Goal: Task Accomplishment & Management: Manage account settings

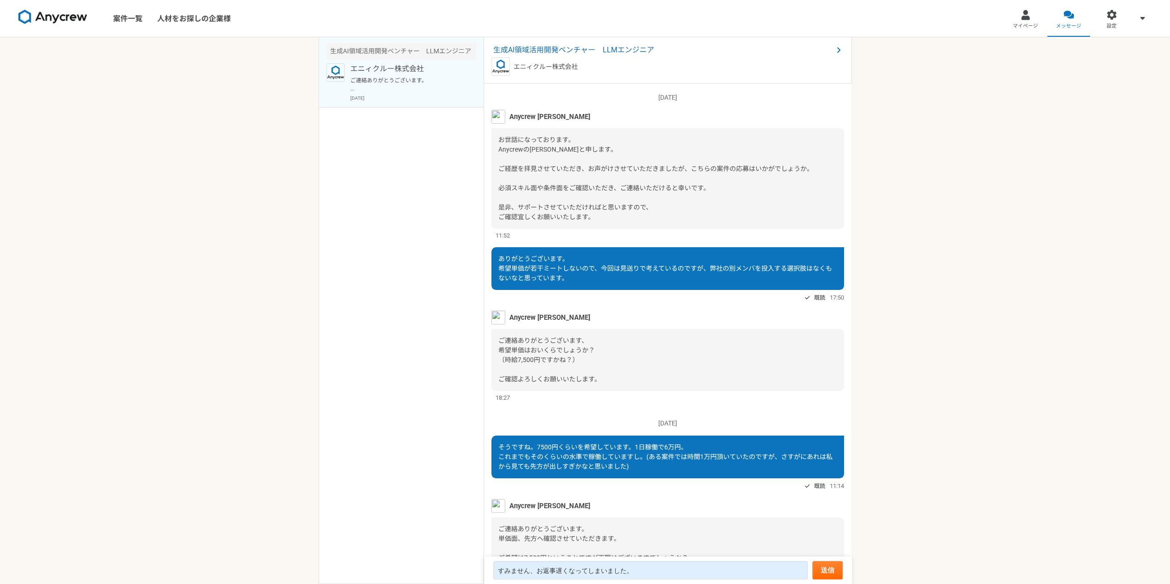
scroll to position [414, 0]
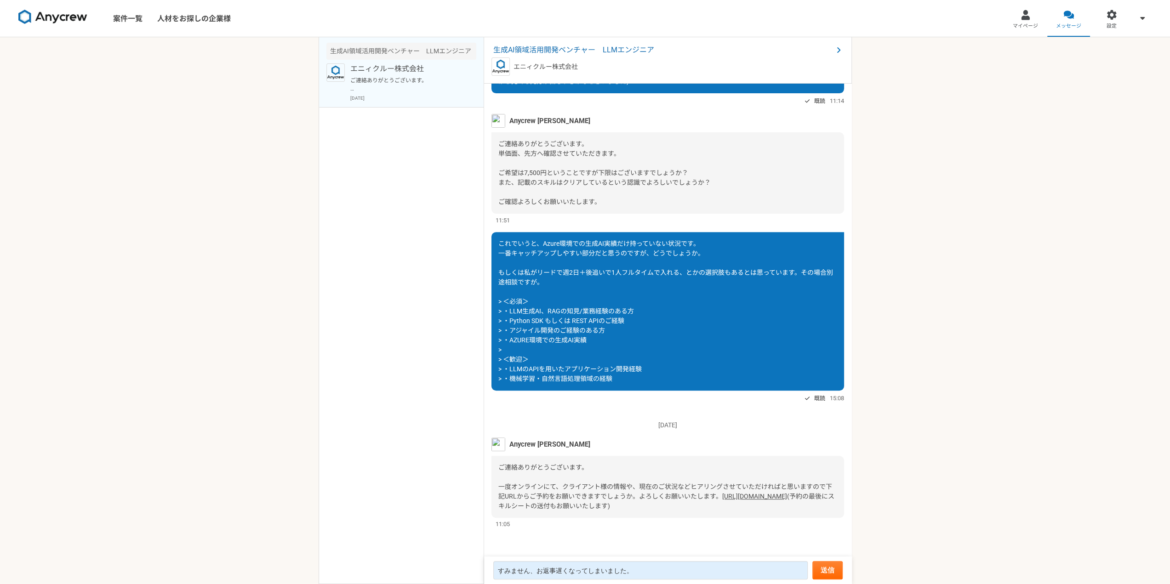
click at [722, 499] on link "[URL][DOMAIN_NAME]" at bounding box center [754, 496] width 65 height 7
click at [1022, 21] on link "マイページ" at bounding box center [1025, 18] width 43 height 37
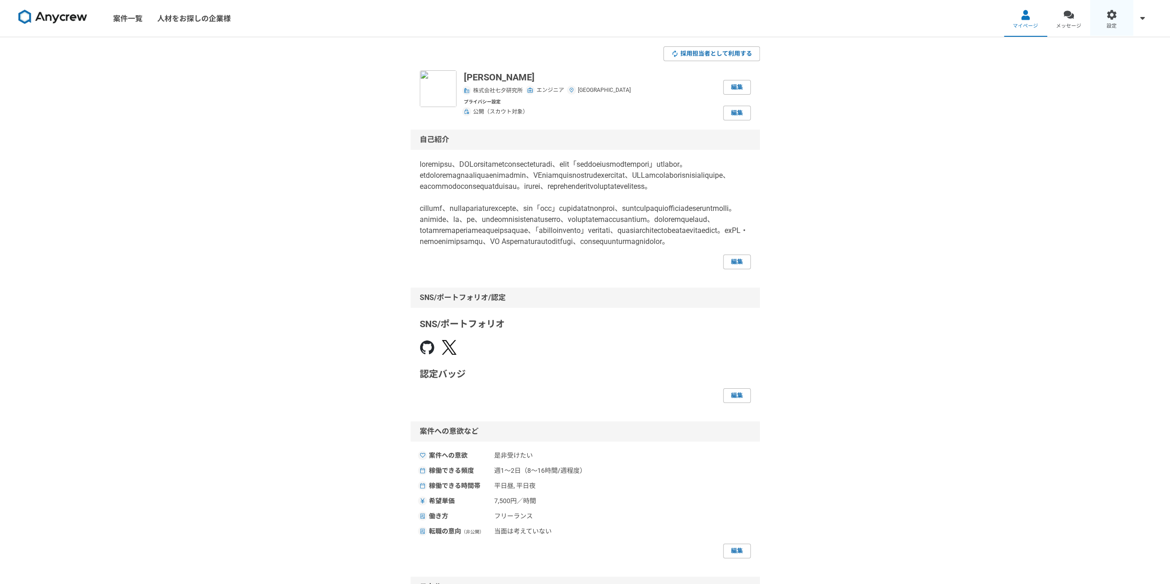
click at [1124, 13] on link "設定" at bounding box center [1111, 18] width 43 height 37
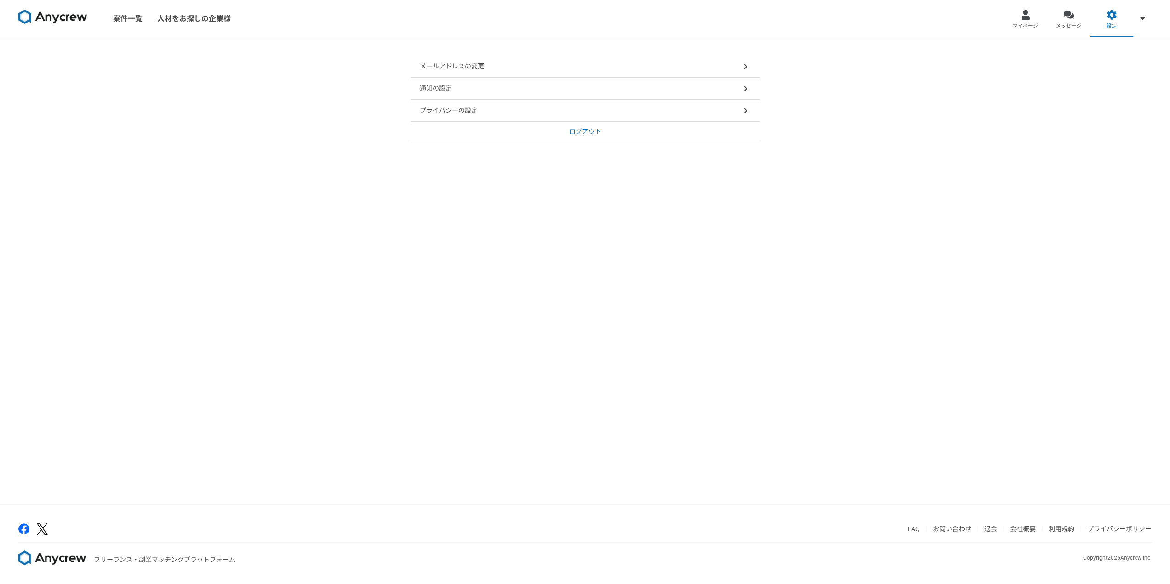
click at [642, 70] on div "メールアドレスの変更" at bounding box center [584, 67] width 349 height 22
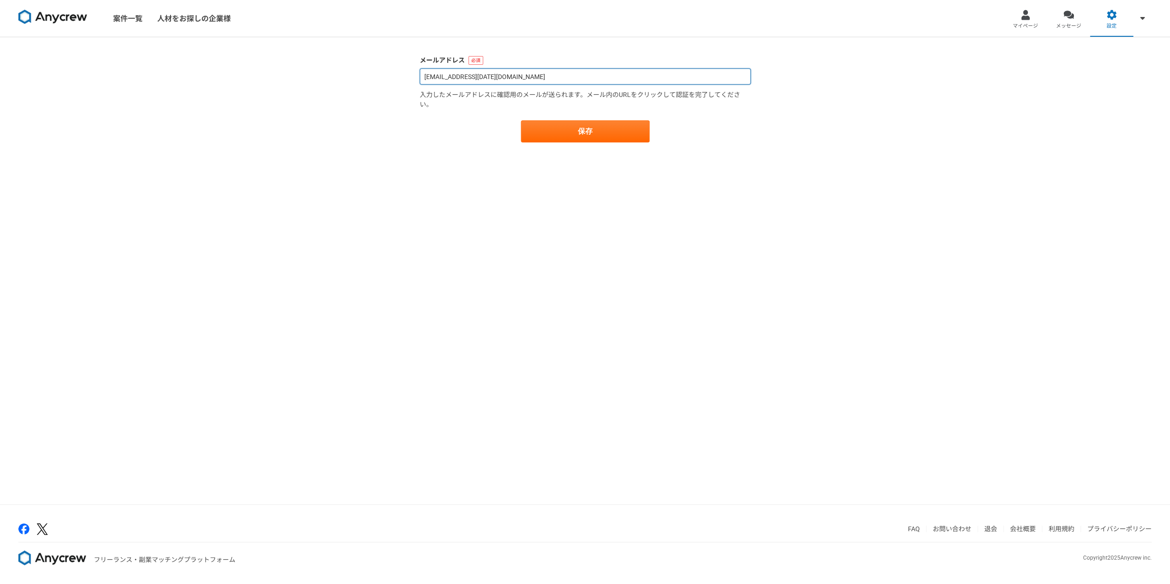
click at [518, 80] on input "[EMAIL_ADDRESS][DATE][DOMAIN_NAME]" at bounding box center [585, 76] width 331 height 16
click at [1037, 12] on link "マイページ" at bounding box center [1025, 18] width 43 height 37
